Goal: Task Accomplishment & Management: Complete application form

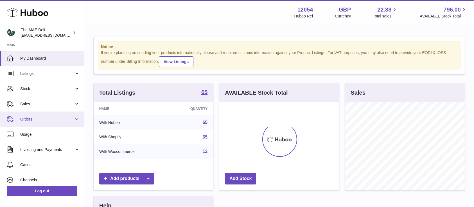
scroll to position [88, 120]
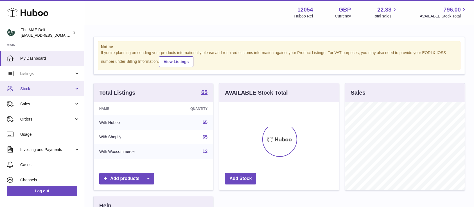
click at [34, 90] on span "Stock" at bounding box center [47, 88] width 54 height 5
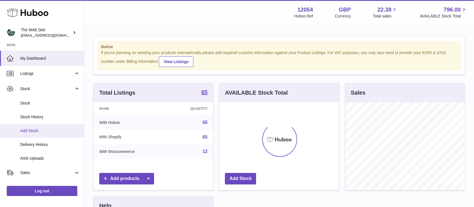
click at [32, 129] on span "Add Stock" at bounding box center [50, 130] width 60 height 5
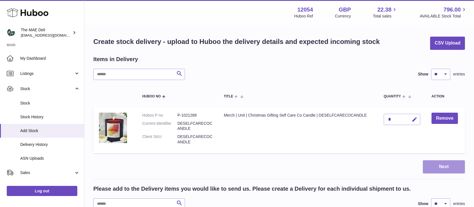
click at [432, 170] on button "Next" at bounding box center [444, 166] width 42 height 13
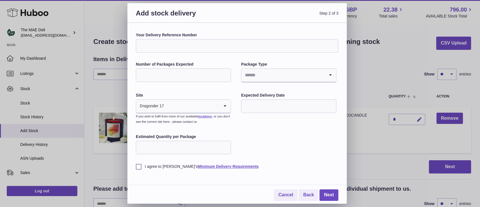
click at [225, 107] on icon "Search for option" at bounding box center [224, 106] width 11 height 13
click at [270, 129] on div "Your Delivery Reference Number Number of Packages Expected Package Type Loading…" at bounding box center [237, 100] width 203 height 137
click at [226, 107] on icon "Search for option" at bounding box center [224, 106] width 11 height 13
click at [277, 159] on div "I agree to Huboo's Minimum Delivery Requirements" at bounding box center [237, 162] width 203 height 14
click at [172, 110] on input "Search for option" at bounding box center [191, 106] width 55 height 13
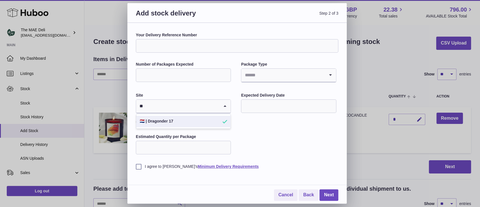
type input "*"
click at [283, 135] on div "Your Delivery Reference Number Number of Packages Expected Package Type Loading…" at bounding box center [237, 100] width 203 height 137
click at [212, 116] on link "locations" at bounding box center [205, 116] width 14 height 3
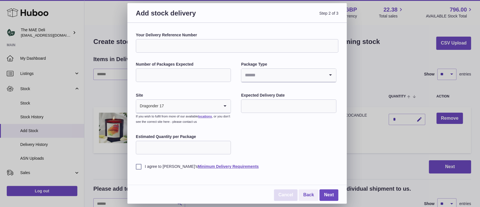
click at [286, 197] on link "Cancel" at bounding box center [286, 195] width 24 height 12
